Goal: Obtain resource: Obtain resource

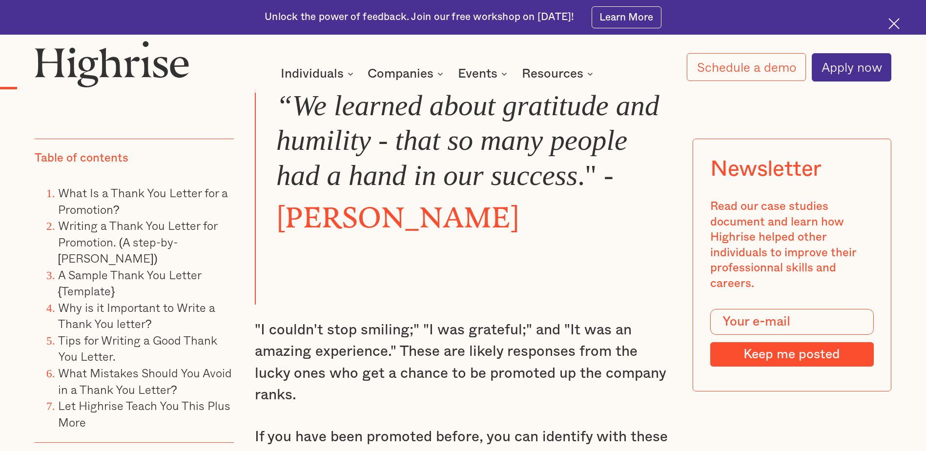
scroll to position [830, 0]
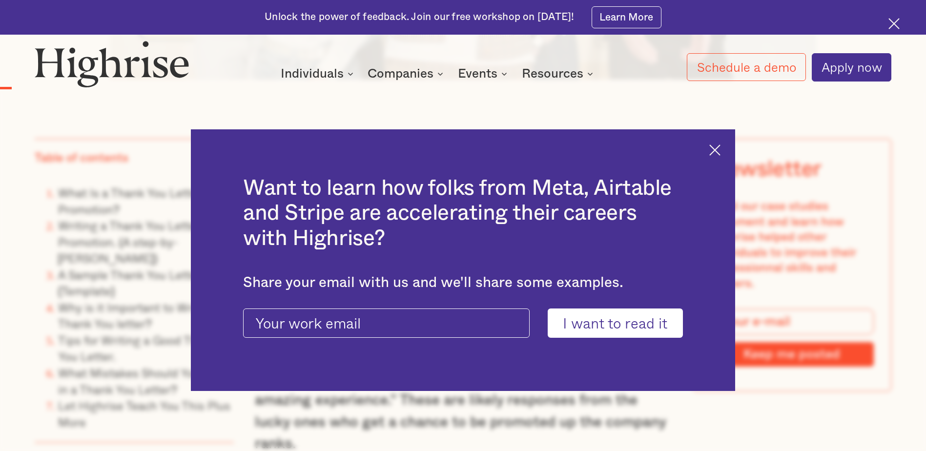
click at [728, 150] on div "Want to learn how folks from Meta, Airtable and Stripe are accelerating their c…" at bounding box center [463, 260] width 544 height 262
click at [717, 150] on img at bounding box center [714, 150] width 11 height 11
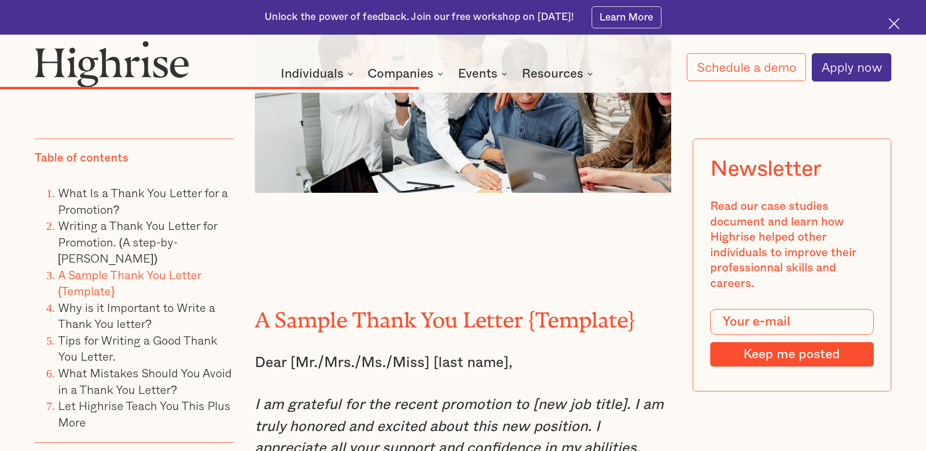
scroll to position [4931, 0]
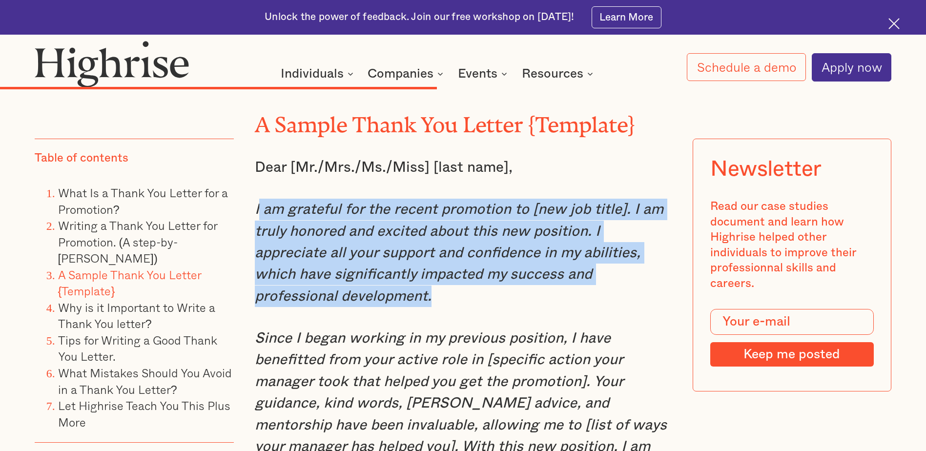
drag, startPoint x: 257, startPoint y: 183, endPoint x: 552, endPoint y: 270, distance: 307.4
click at [552, 270] on p "I am grateful for the recent promotion to [new job title]. I am truly honored a…" at bounding box center [463, 253] width 416 height 108
drag, startPoint x: 552, startPoint y: 270, endPoint x: 460, endPoint y: 224, distance: 102.4
copy em "am grateful for the recent promotion to [new job title]. I am truly honored and…"
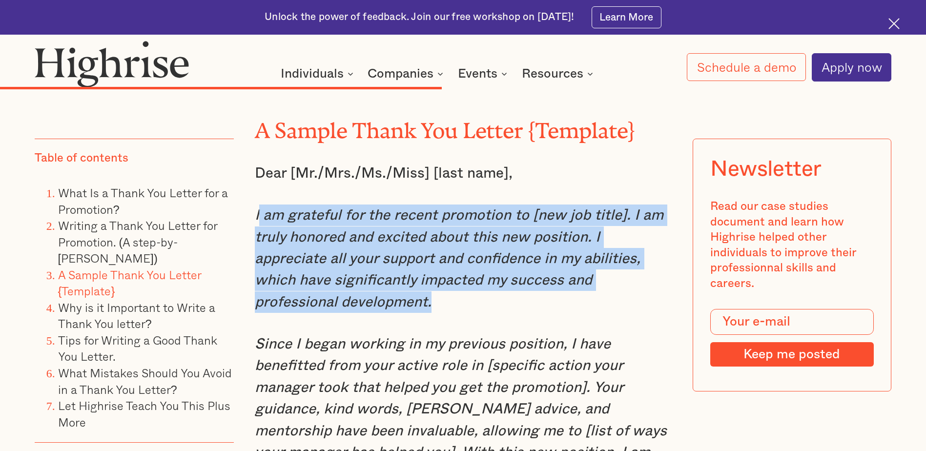
scroll to position [4882, 0]
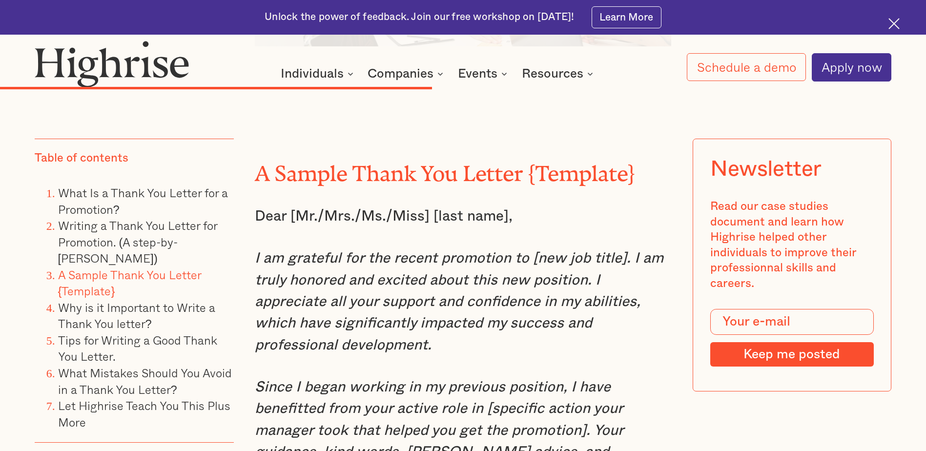
click at [250, 228] on div "“We learned about gratitude and humility - that so many people had a hand in ou…" at bounding box center [463, 276] width 857 height 8383
click at [253, 232] on div "“We learned about gratitude and humility - that so many people had a hand in ou…" at bounding box center [463, 276] width 857 height 8383
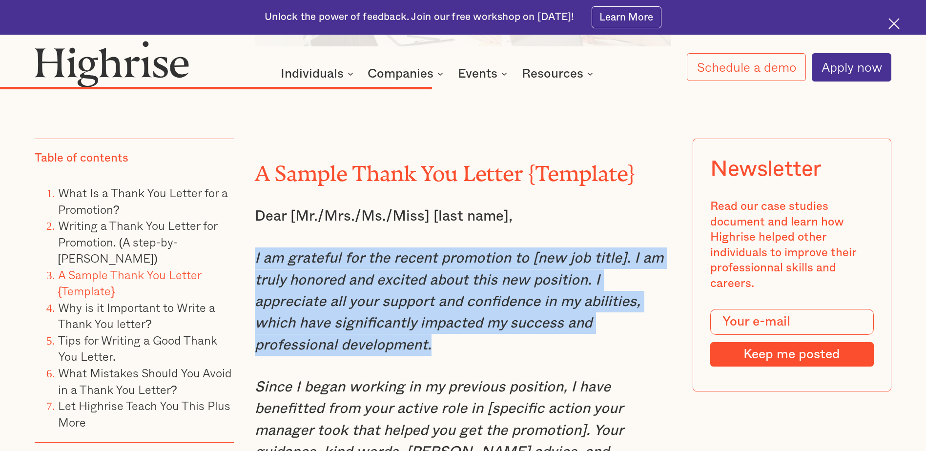
drag, startPoint x: 253, startPoint y: 232, endPoint x: 625, endPoint y: 312, distance: 381.1
click at [625, 312] on div "“We learned about gratitude and humility - that so many people had a hand in ou…" at bounding box center [463, 276] width 857 height 8383
drag, startPoint x: 558, startPoint y: 261, endPoint x: 598, endPoint y: 250, distance: 41.1
click at [559, 261] on em "I am grateful for the recent promotion to [new job title]. I am truly honored a…" at bounding box center [459, 302] width 409 height 102
click at [635, 251] on em "I am grateful for the recent promotion to [new job title]. I am truly honored a…" at bounding box center [459, 302] width 409 height 102
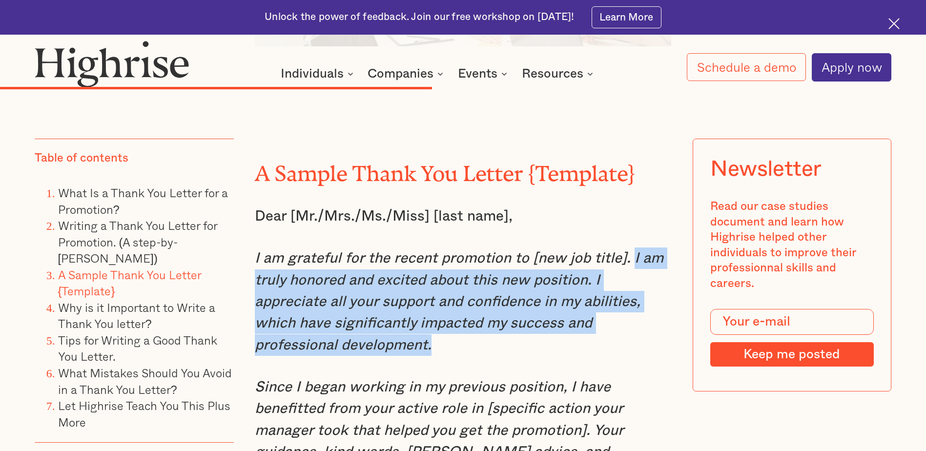
drag, startPoint x: 629, startPoint y: 231, endPoint x: 659, endPoint y: 320, distance: 93.2
click at [659, 320] on p "I am grateful for the recent promotion to [new job title]. I am truly honored a…" at bounding box center [463, 302] width 416 height 108
copy em "I am truly honored and excited about this new position. I appreciate all your s…"
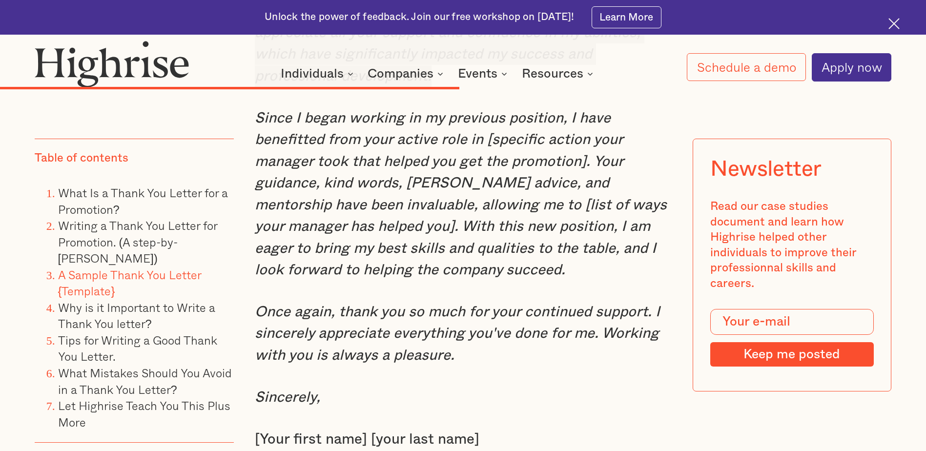
scroll to position [5175, 0]
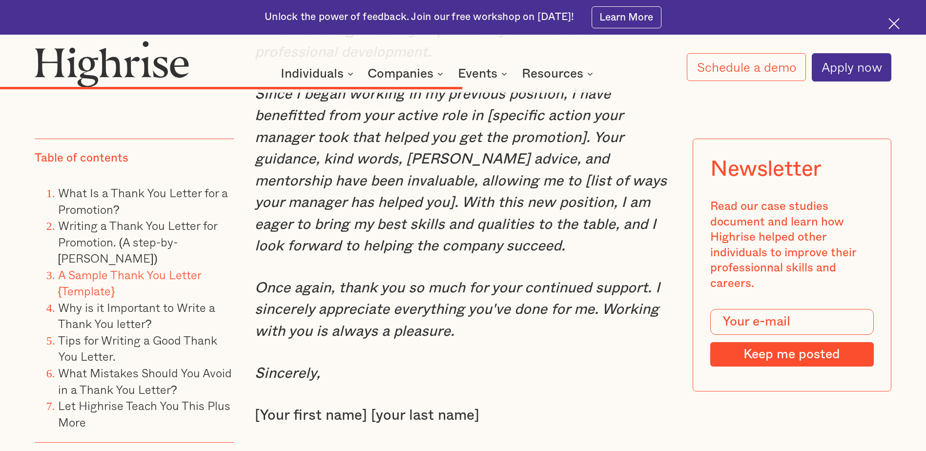
drag, startPoint x: 433, startPoint y: 325, endPoint x: 428, endPoint y: 321, distance: 6.6
click at [433, 325] on div "A Sample Thank You Letter {Template} Dear [Mr./Mrs./Ms./Miss] [last name], I am…" at bounding box center [463, 321] width 416 height 1009
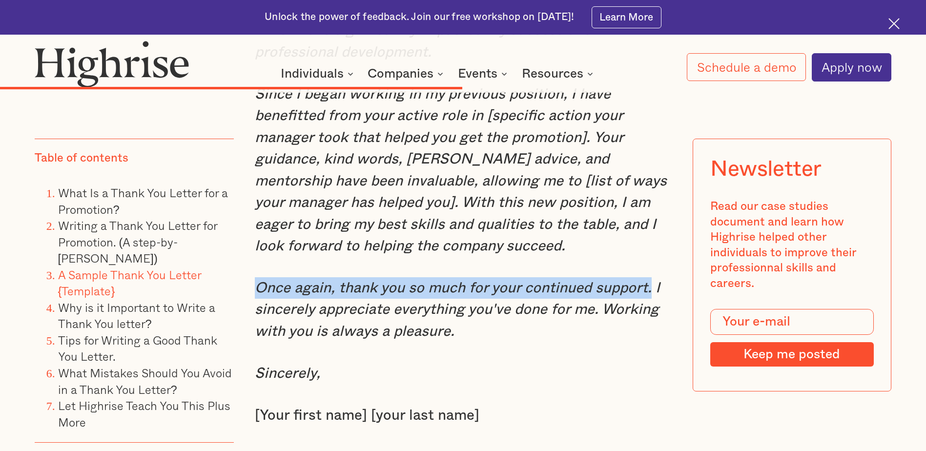
drag, startPoint x: 256, startPoint y: 267, endPoint x: 648, endPoint y: 267, distance: 392.0
click at [648, 281] on em "Once again, thank you so much for your continued support. I sincerely appreciat…" at bounding box center [457, 310] width 405 height 58
drag, startPoint x: 648, startPoint y: 267, endPoint x: 627, endPoint y: 268, distance: 21.5
copy em "Once again, thank you so much for your continued support."
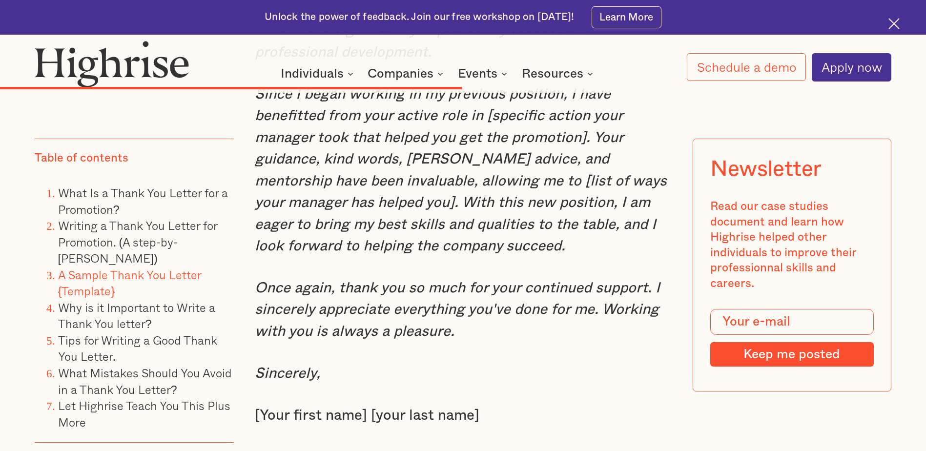
click at [622, 327] on div "A Sample Thank You Letter {Template} Dear [Mr./Mrs./Ms./Miss] [last name], I am…" at bounding box center [463, 321] width 416 height 1009
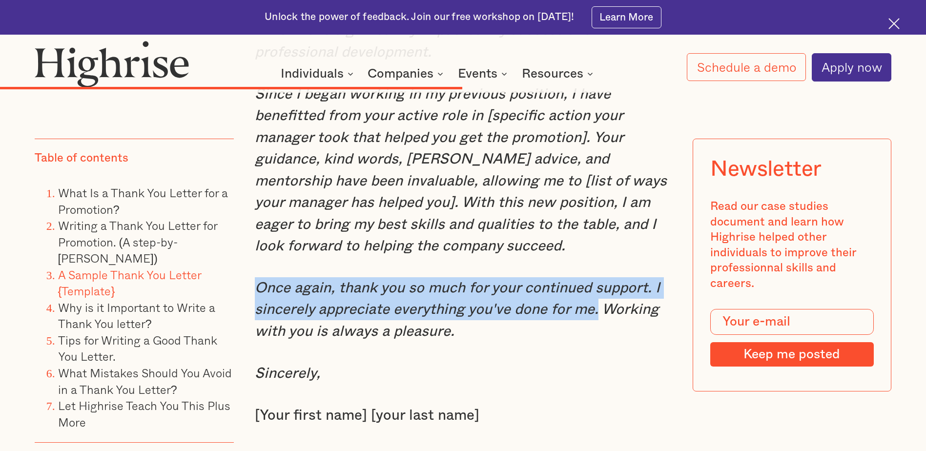
drag, startPoint x: 595, startPoint y: 289, endPoint x: 256, endPoint y: 270, distance: 339.3
click at [256, 281] on em "Once again, thank you so much for your continued support. I sincerely appreciat…" at bounding box center [457, 310] width 405 height 58
drag, startPoint x: 256, startPoint y: 270, endPoint x: 281, endPoint y: 279, distance: 26.4
copy em "Once again, thank you so much for your continued support. I sincerely appreciat…"
